Goal: Complete application form

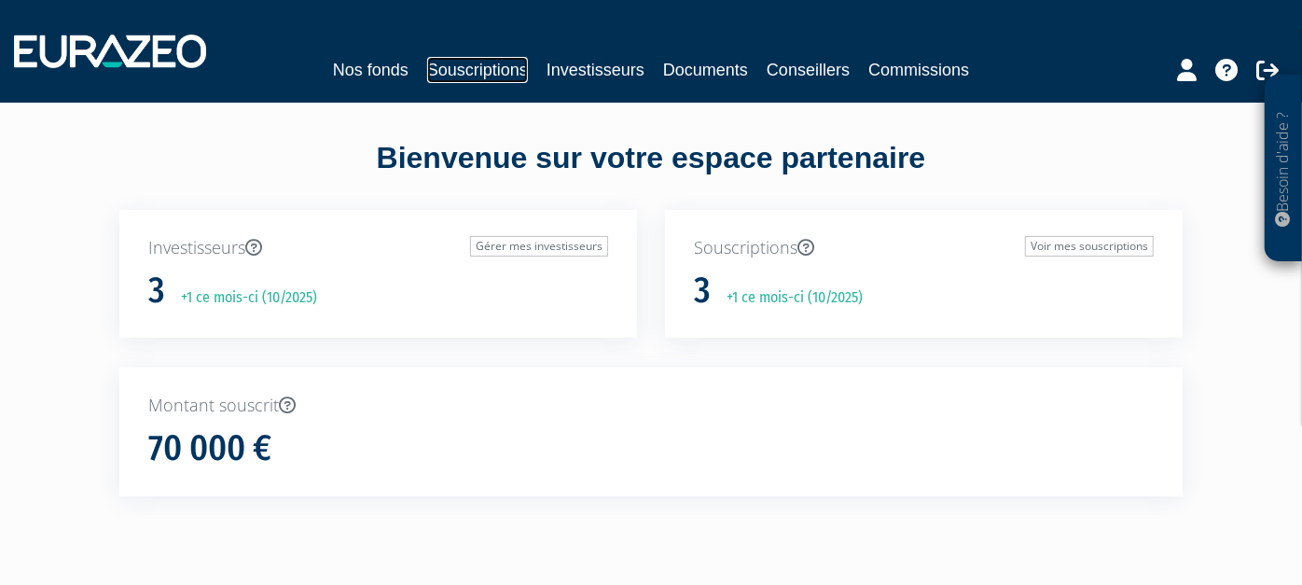
click at [492, 79] on link "Souscriptions" at bounding box center [477, 70] width 101 height 26
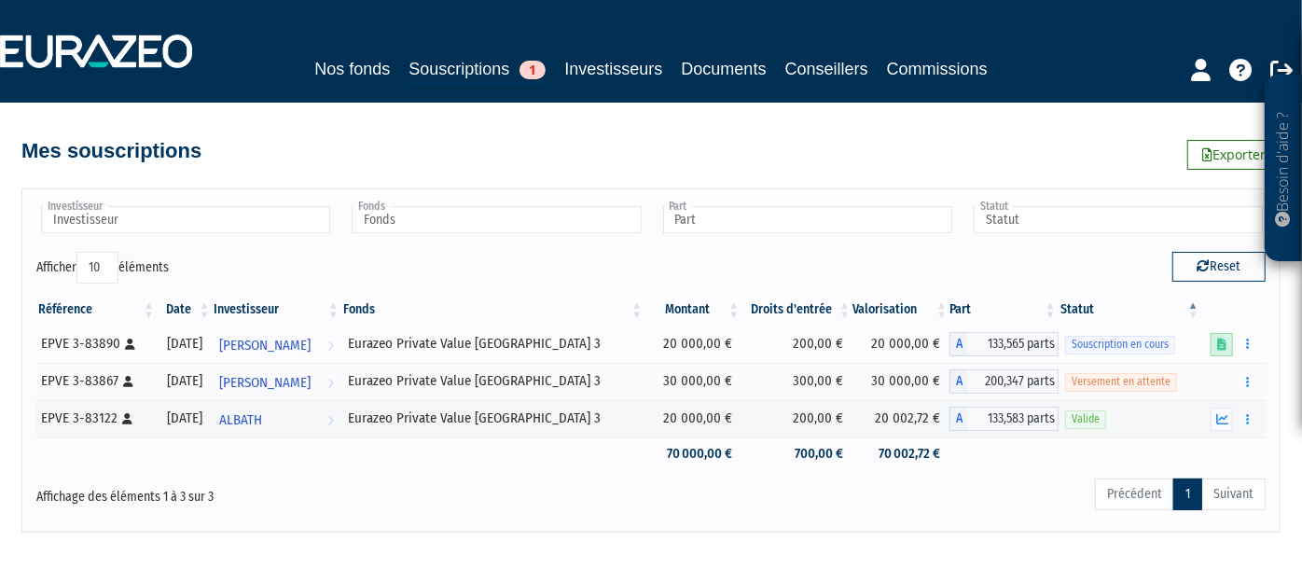
click at [1218, 344] on icon at bounding box center [1221, 345] width 9 height 12
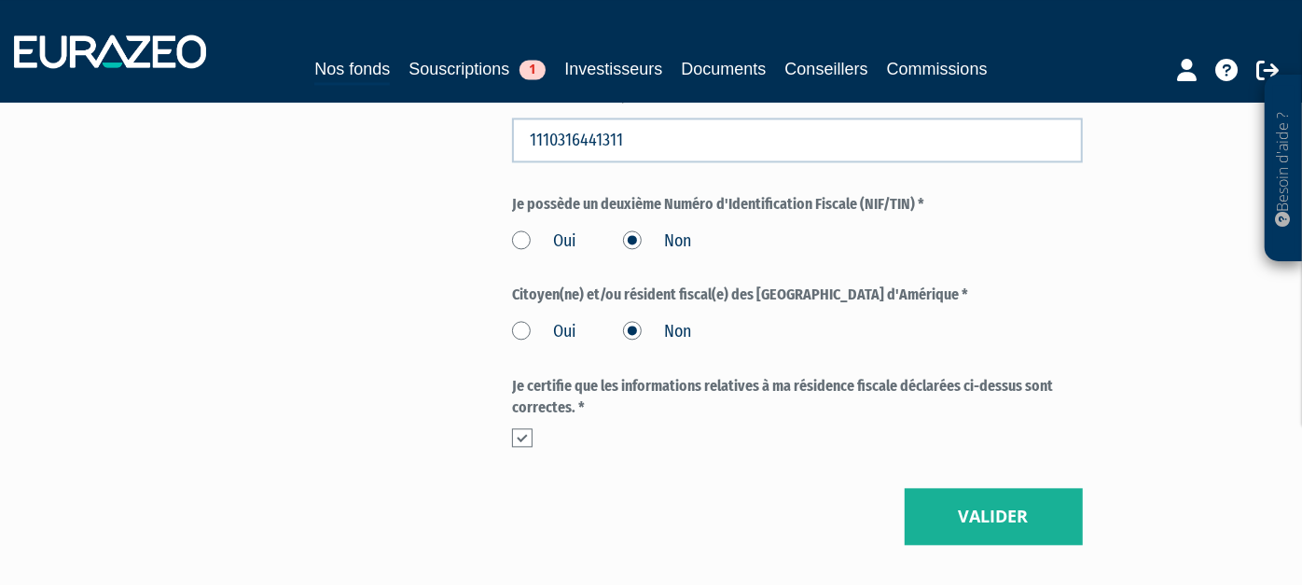
scroll to position [2369, 0]
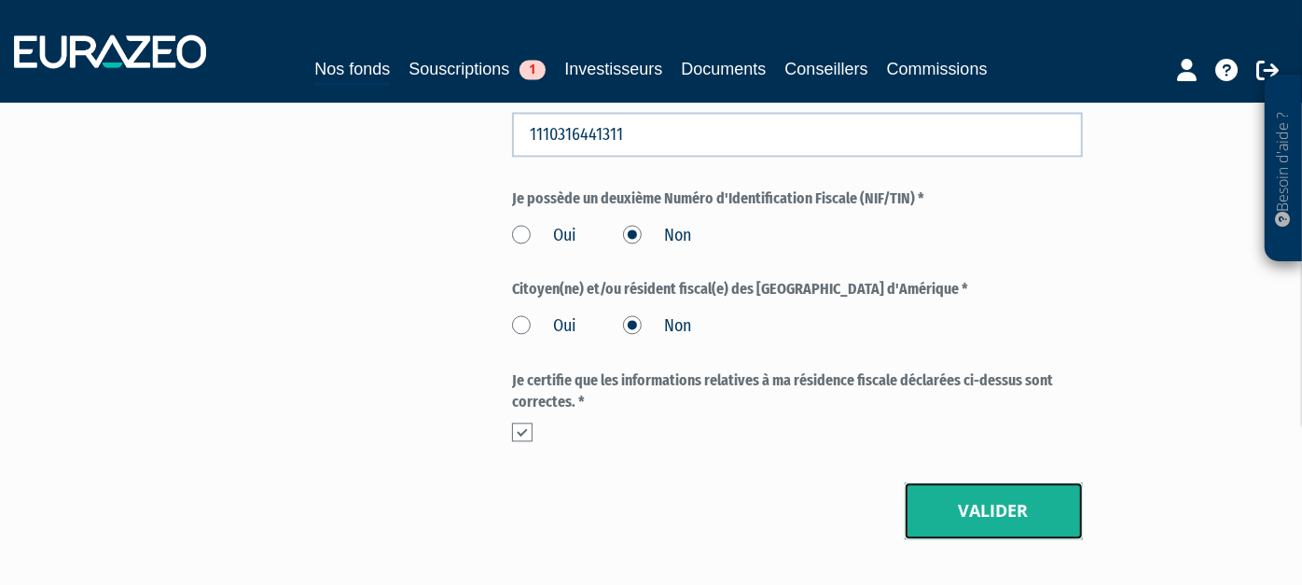
click at [995, 482] on button "Valider" at bounding box center [994, 511] width 178 height 58
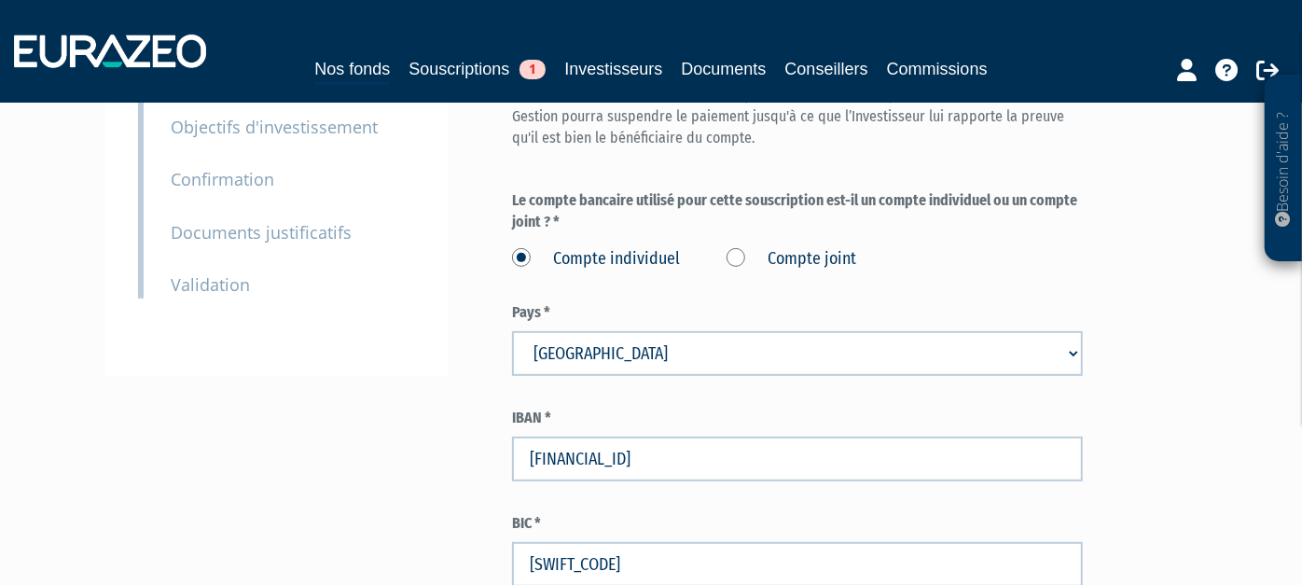
scroll to position [518, 0]
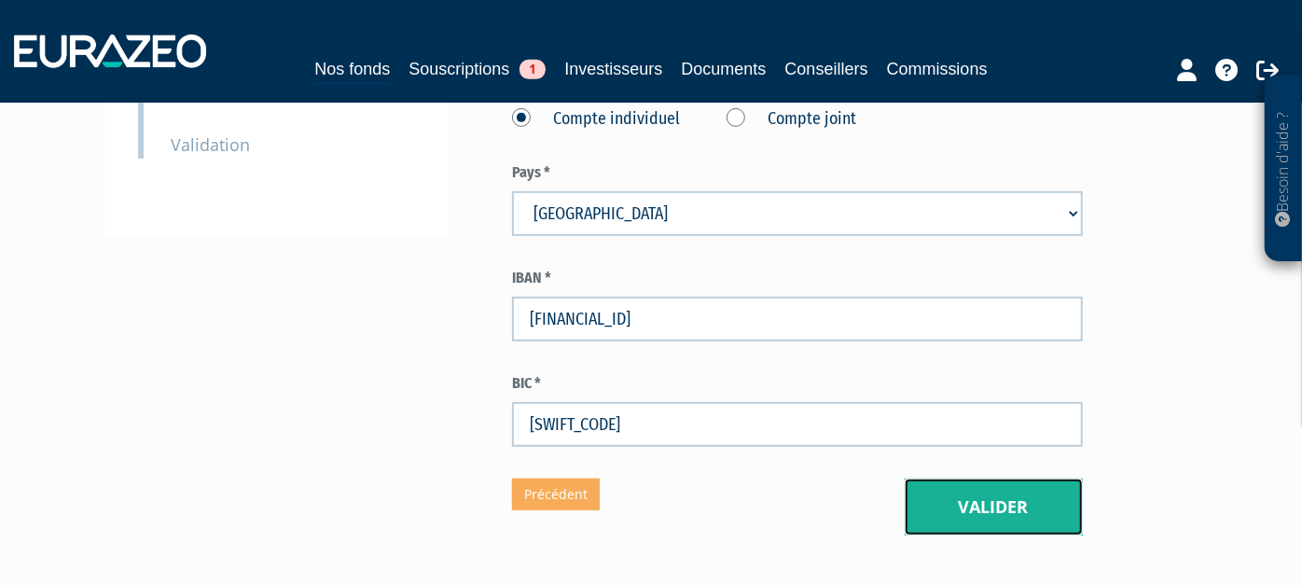
click at [1028, 478] on button "Valider" at bounding box center [994, 507] width 178 height 58
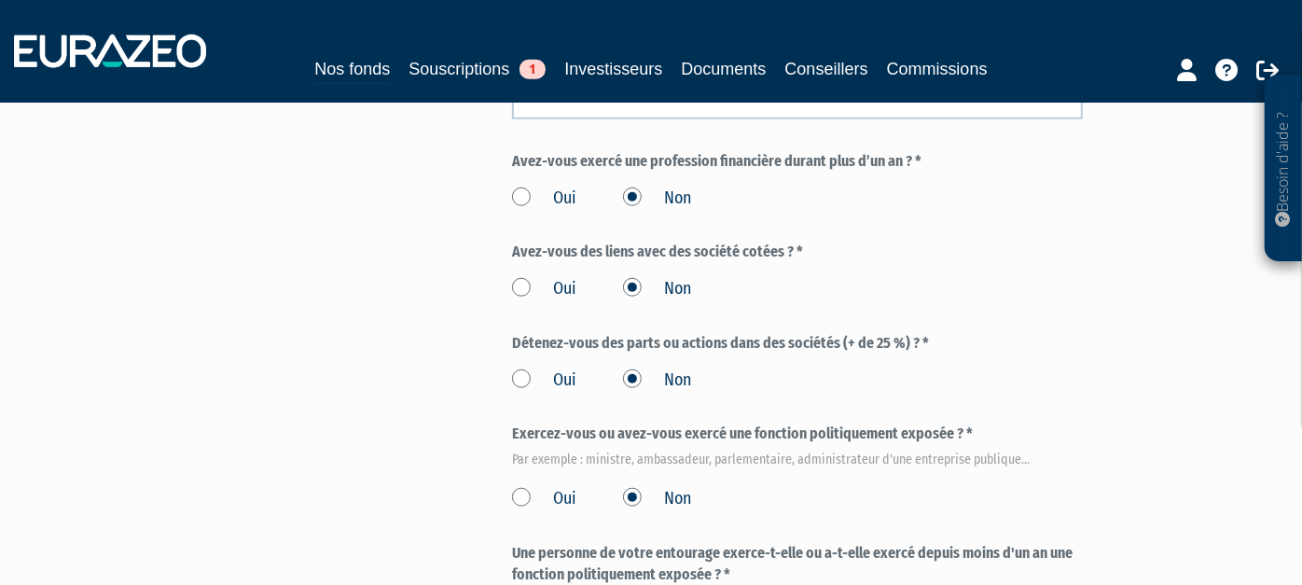
scroll to position [1140, 0]
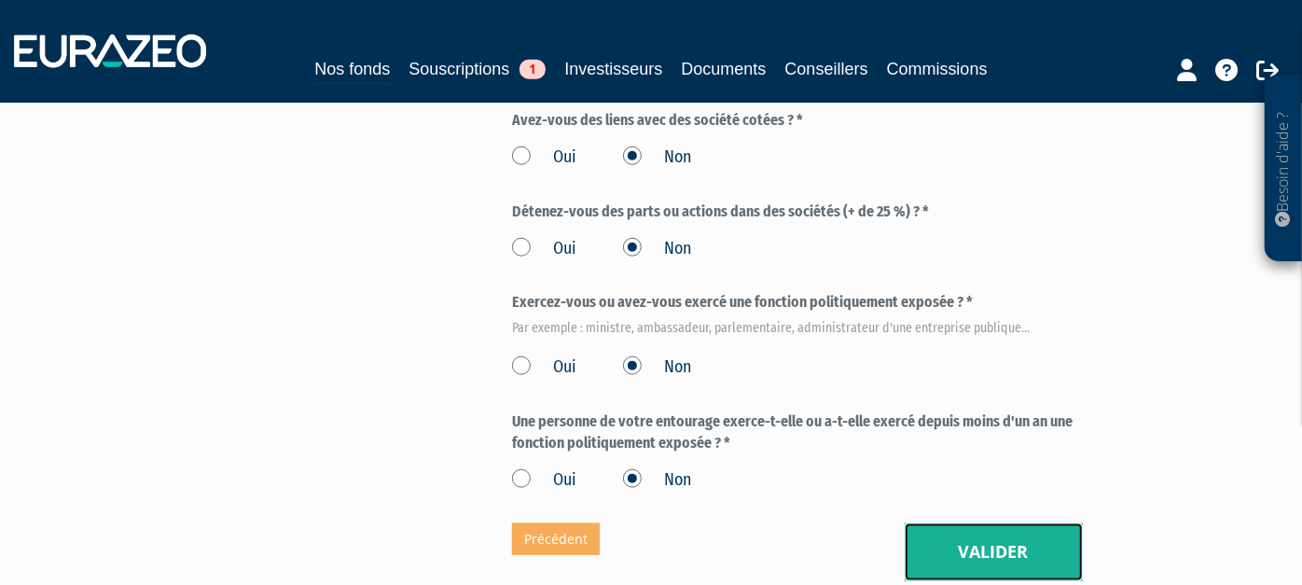
click at [1037, 523] on button "Valider" at bounding box center [994, 552] width 178 height 58
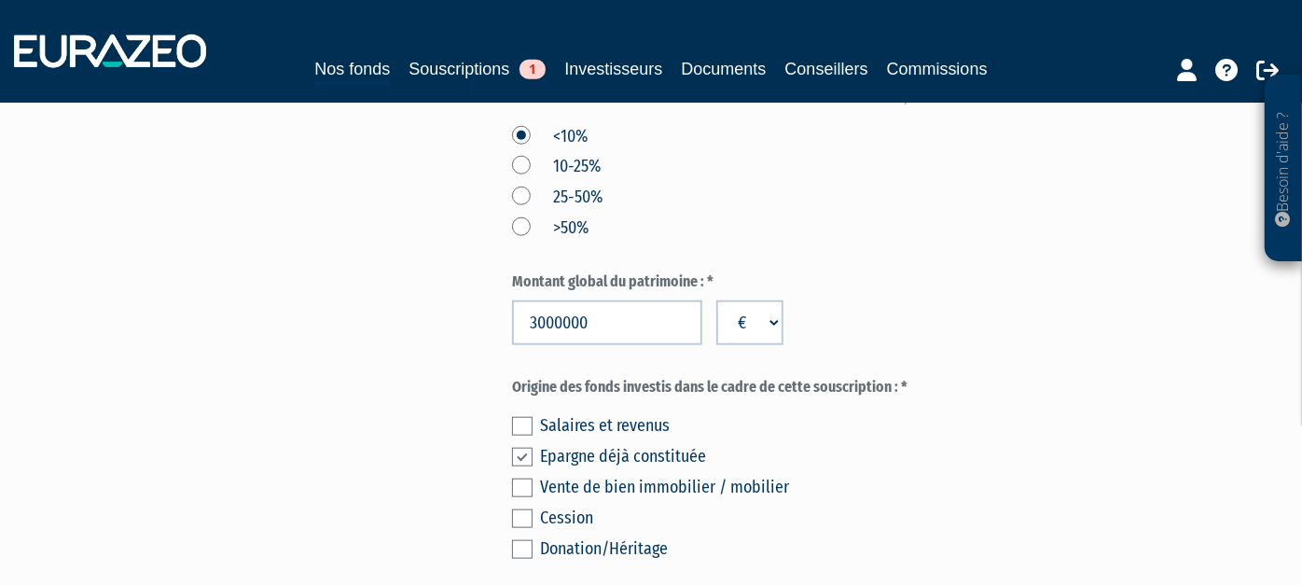
scroll to position [1243, 0]
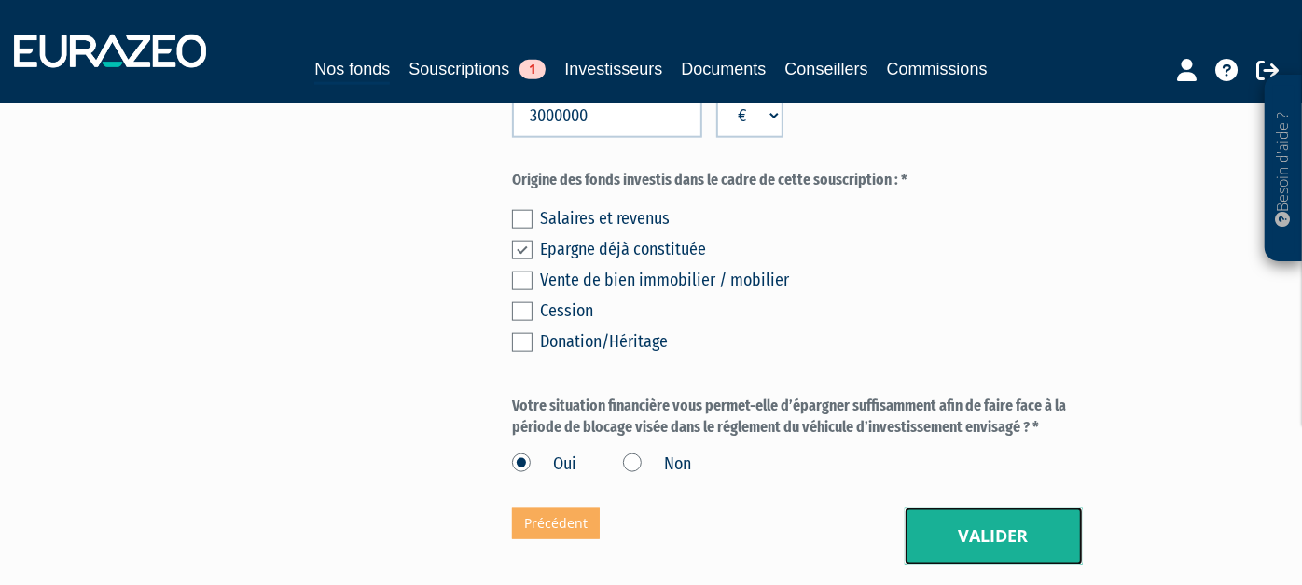
click at [1066, 507] on button "Valider" at bounding box center [994, 536] width 178 height 58
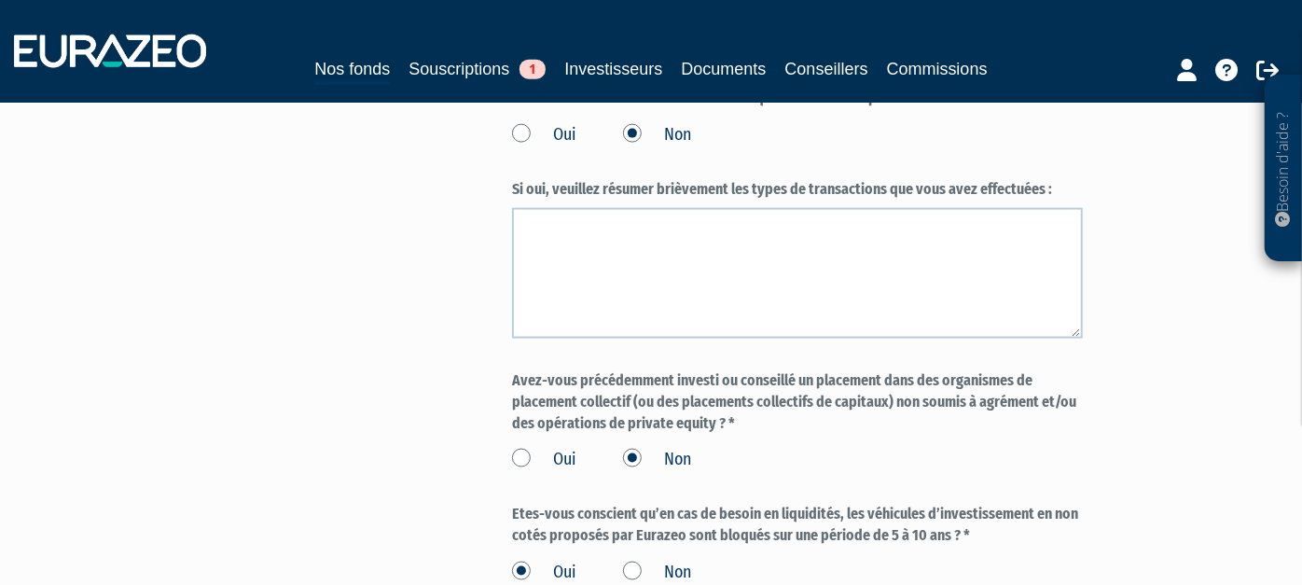
scroll to position [1657, 0]
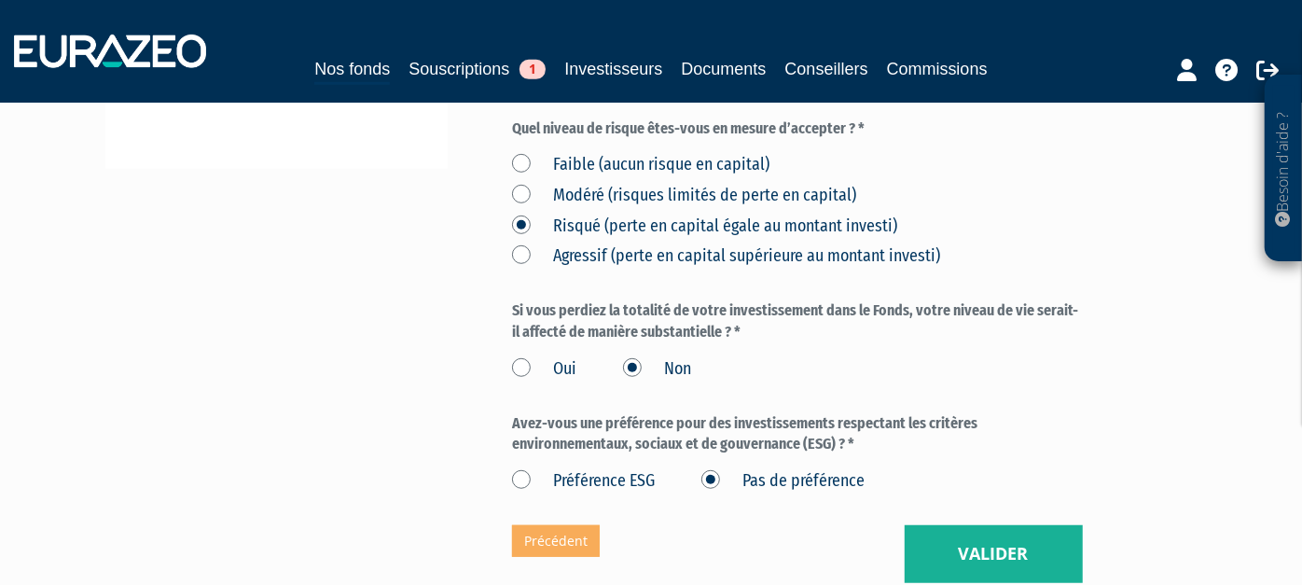
scroll to position [621, 0]
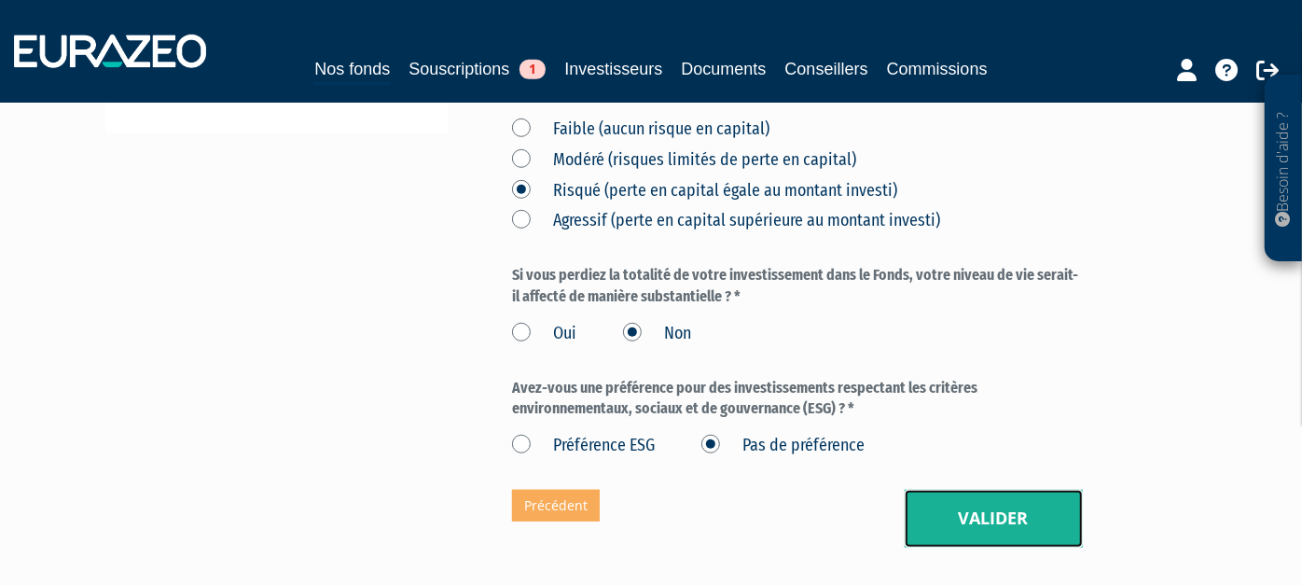
click at [977, 490] on button "Valider" at bounding box center [994, 519] width 178 height 58
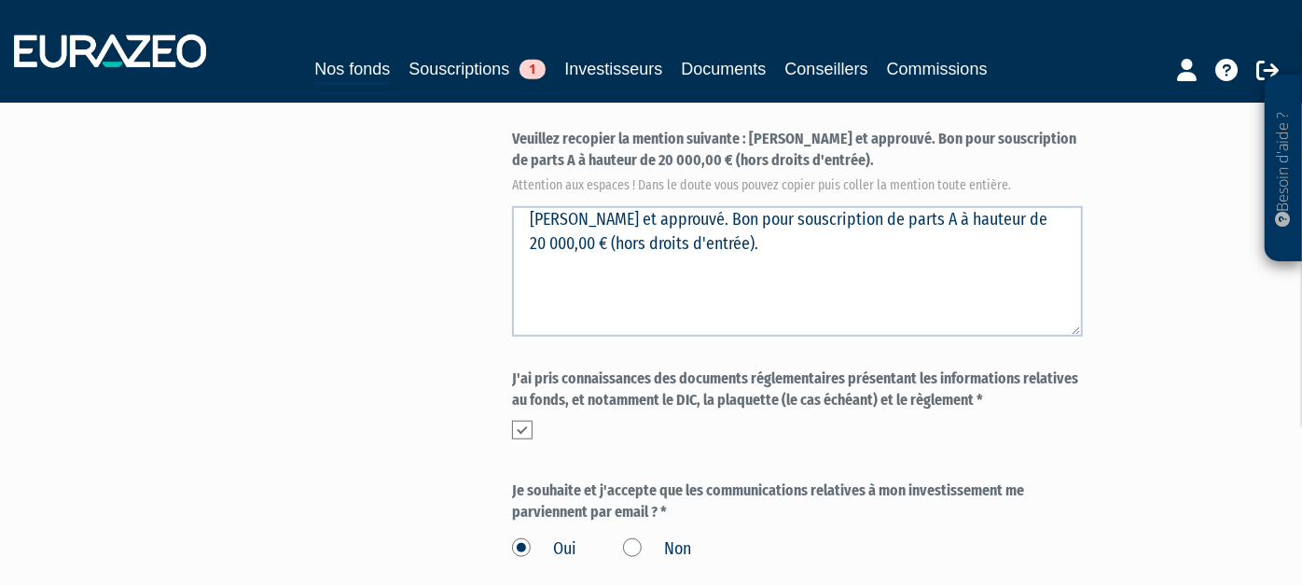
scroll to position [933, 0]
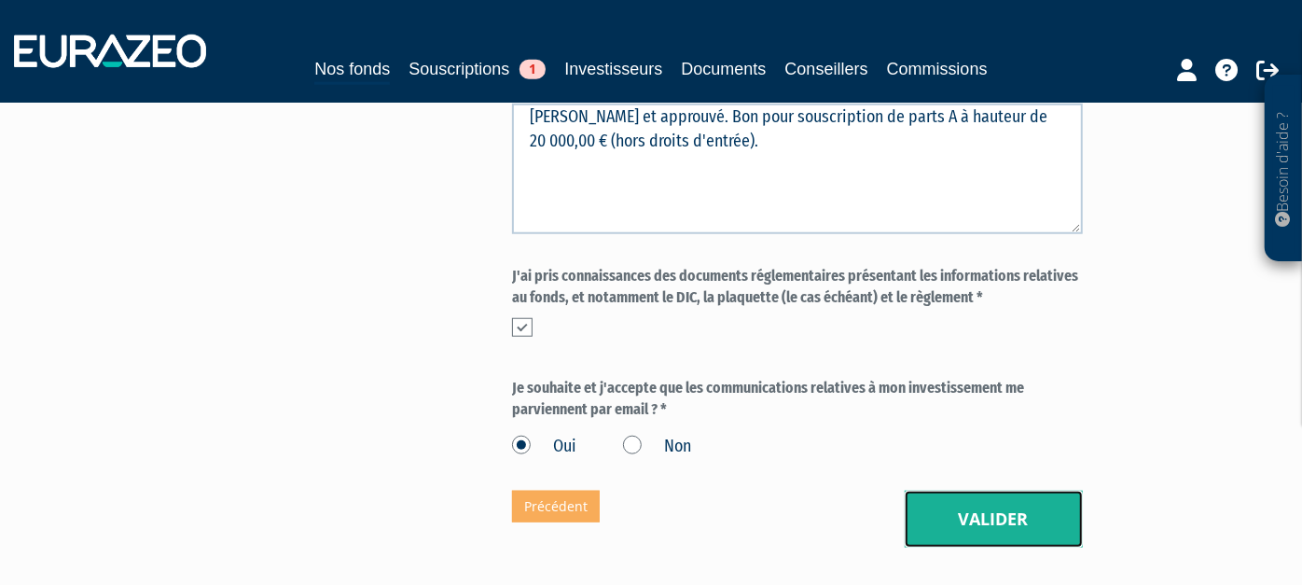
click at [980, 491] on button "Valider" at bounding box center [994, 520] width 178 height 58
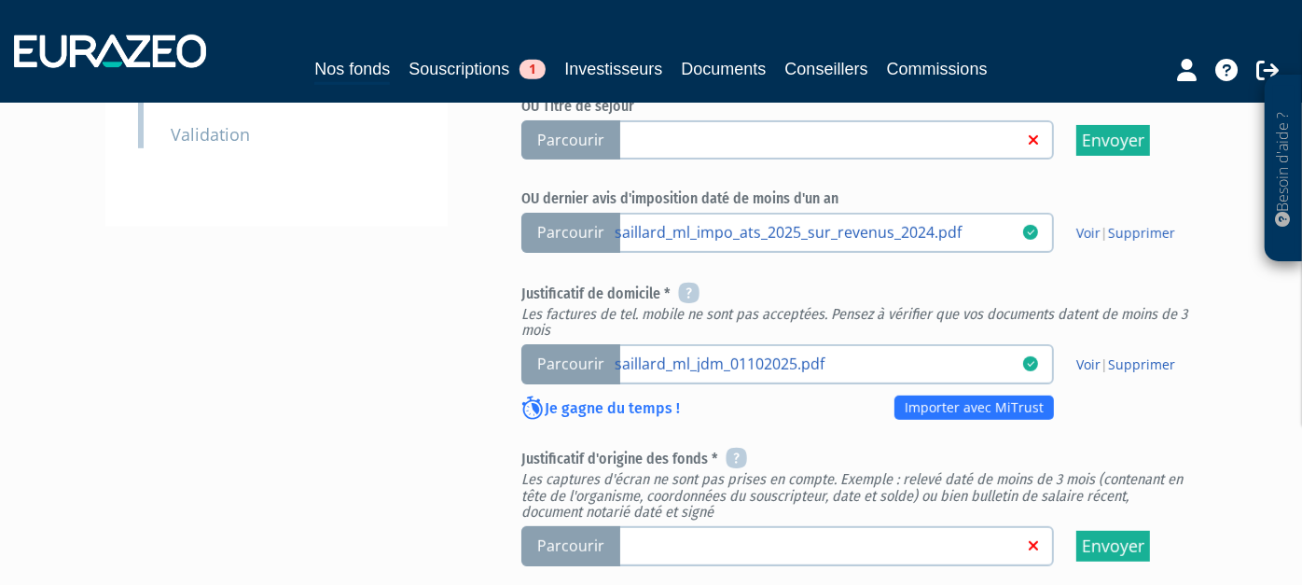
scroll to position [621, 0]
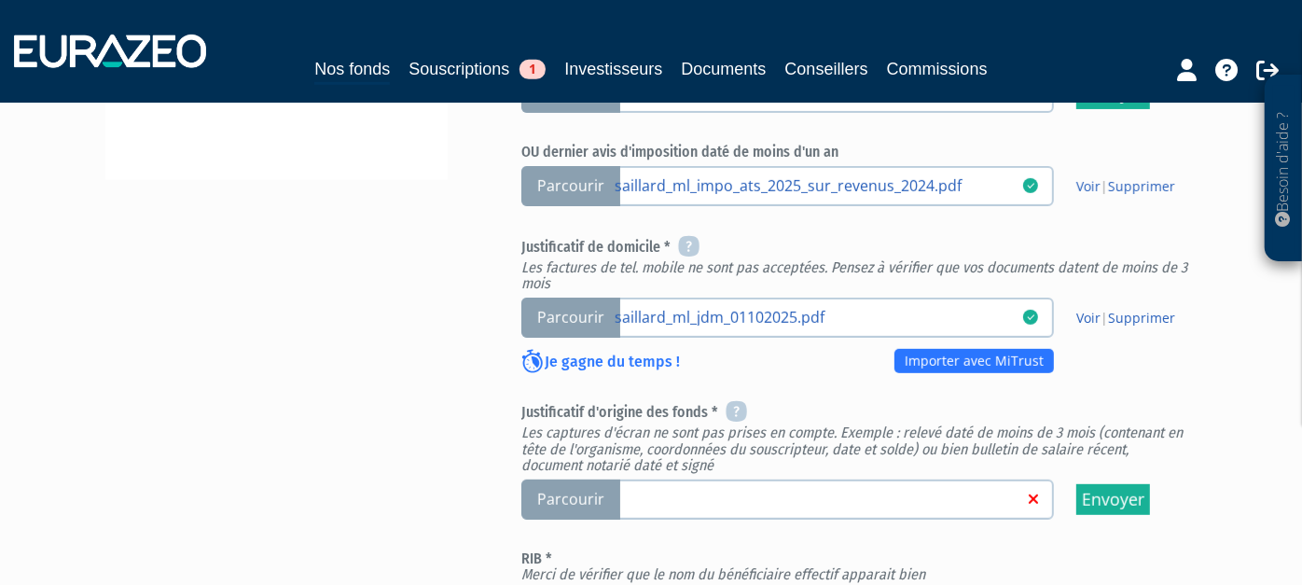
click at [0, 0] on input "Parcourir rib_mme_marie_laure_saillard_uzes.pdf" at bounding box center [0, 0] width 0 height 0
click at [546, 479] on span "Parcourir" at bounding box center [570, 499] width 99 height 40
click at [0, 0] on input "Parcourir" at bounding box center [0, 0] width 0 height 0
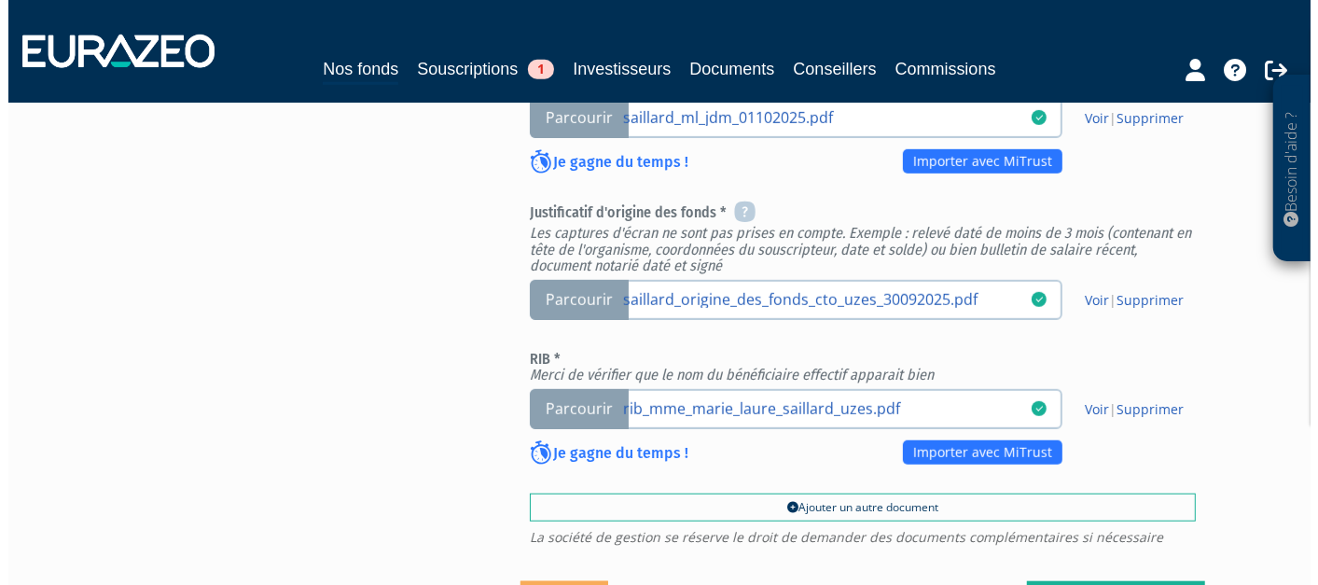
scroll to position [828, 0]
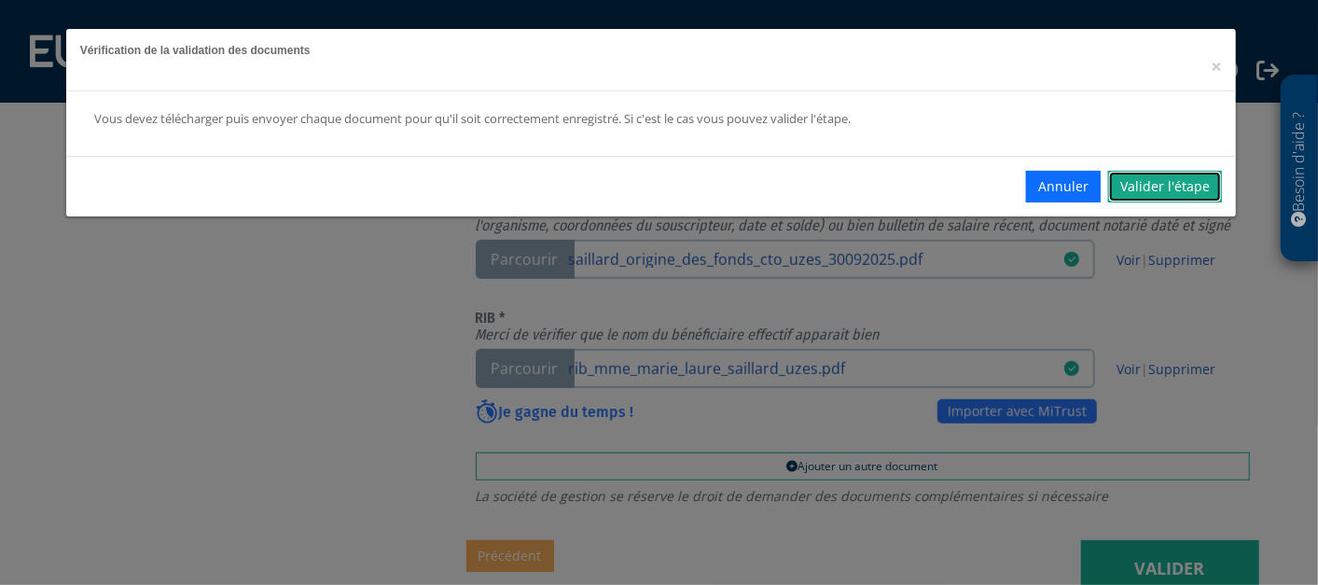
click at [1153, 197] on link "Valider l'étape" at bounding box center [1165, 187] width 114 height 32
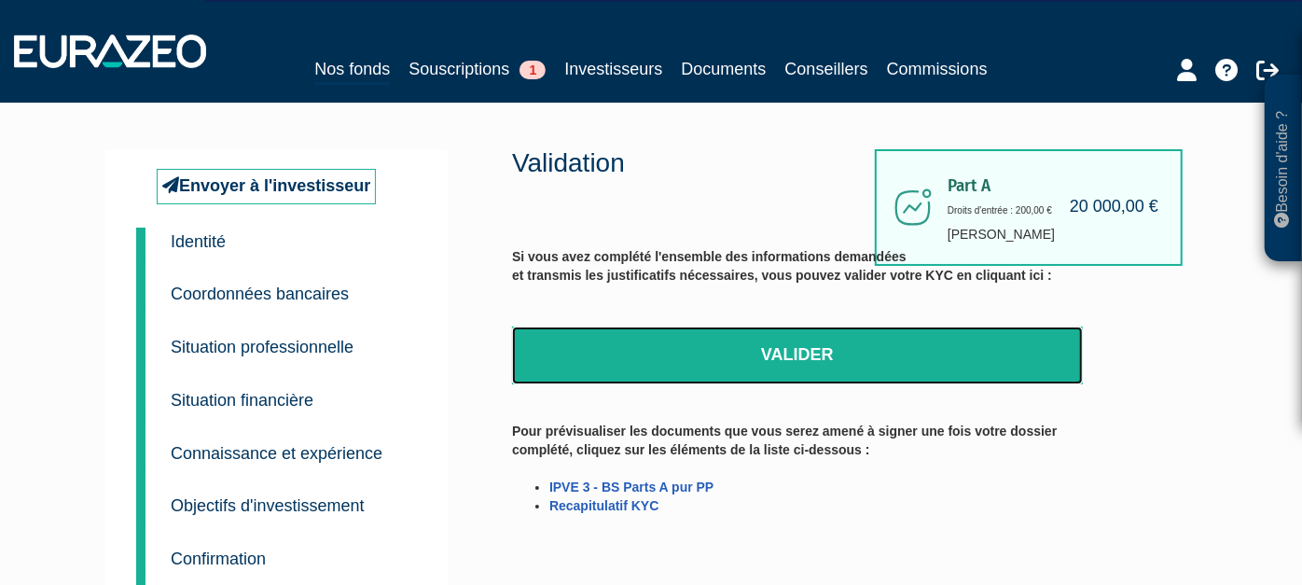
drag, startPoint x: 791, startPoint y: 343, endPoint x: 738, endPoint y: 71, distance: 277.4
click at [791, 345] on link "Valider" at bounding box center [797, 355] width 571 height 58
